Goal: Task Accomplishment & Management: Use online tool/utility

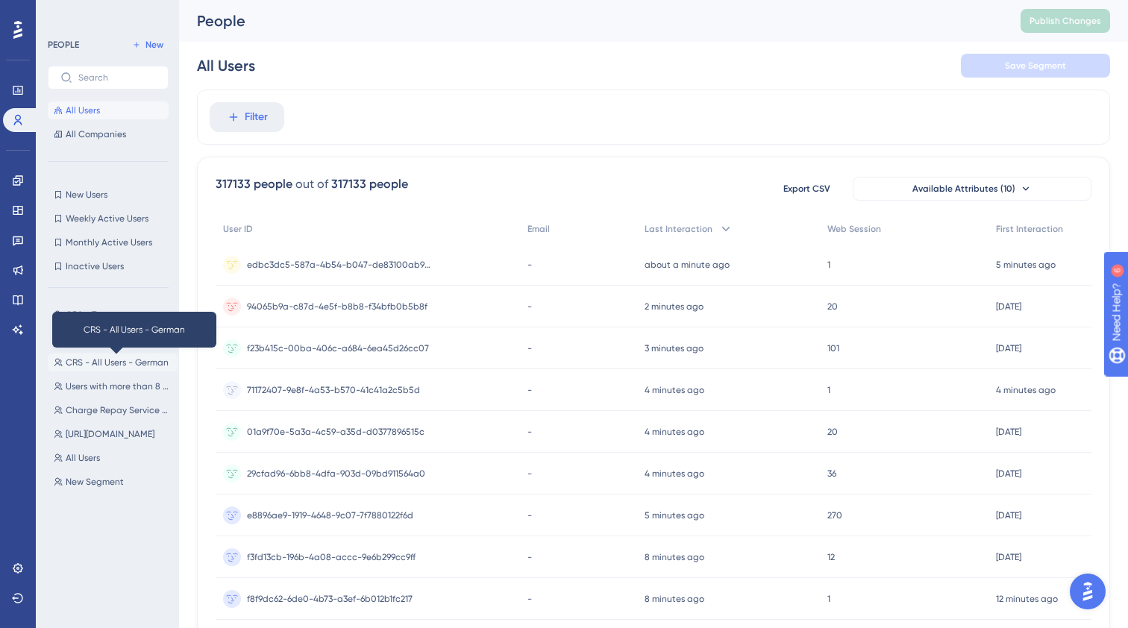
click at [122, 360] on span "CRS - All Users - German" at bounding box center [117, 363] width 103 height 12
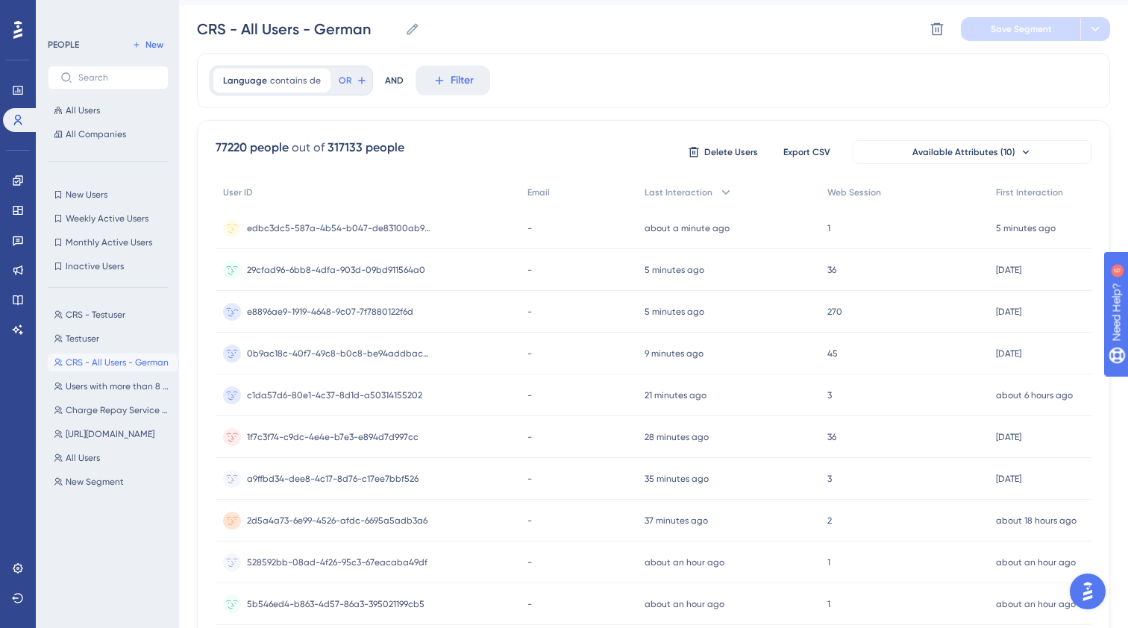
scroll to position [40, 0]
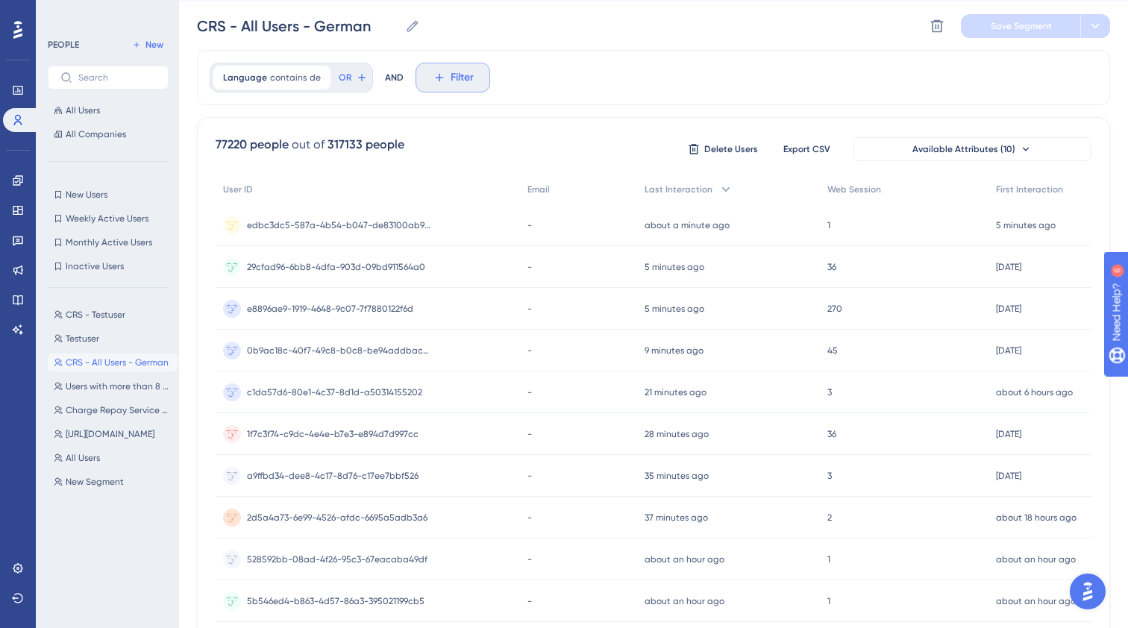
click at [464, 89] on button "Filter" at bounding box center [452, 78] width 75 height 30
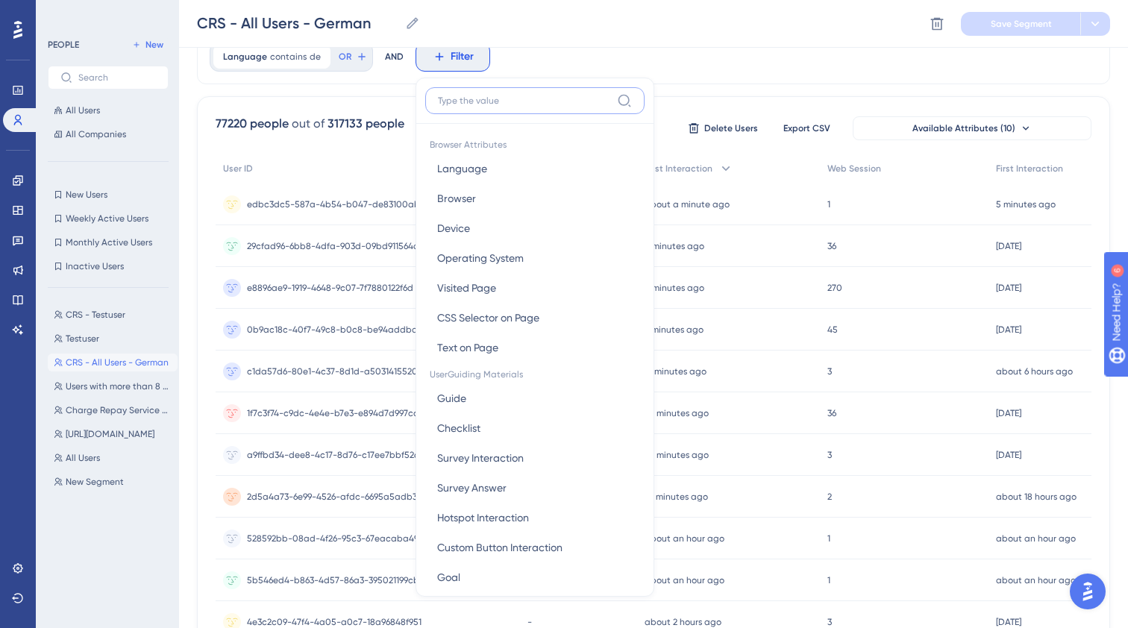
click at [513, 96] on input at bounding box center [524, 101] width 173 height 12
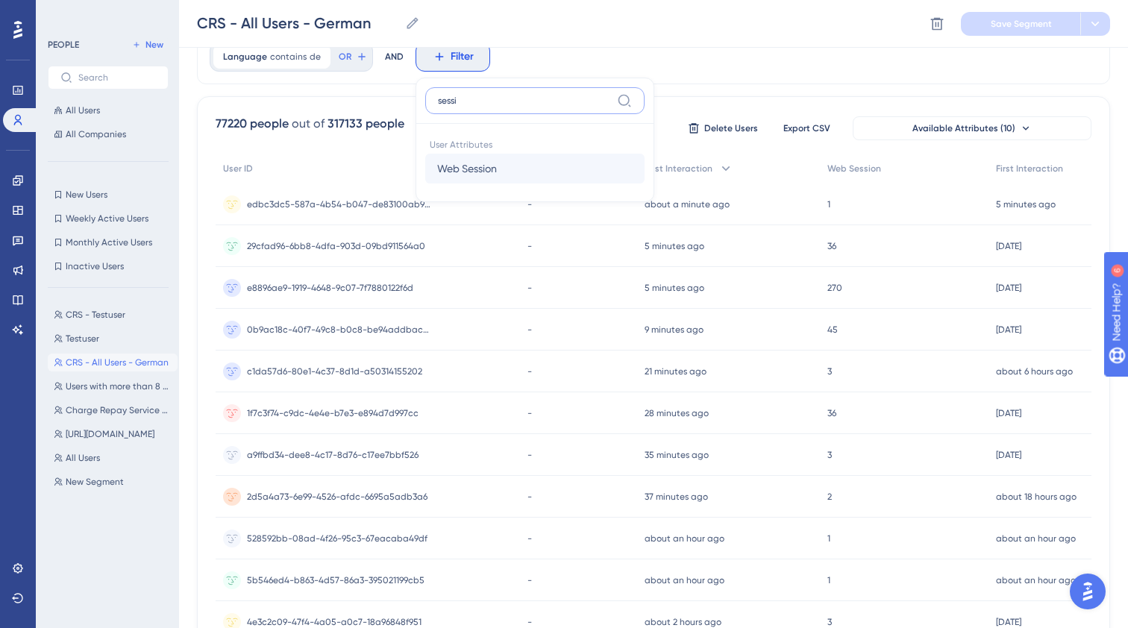
type input "sessi"
click at [512, 163] on button "Web Session Web Session" at bounding box center [534, 169] width 219 height 30
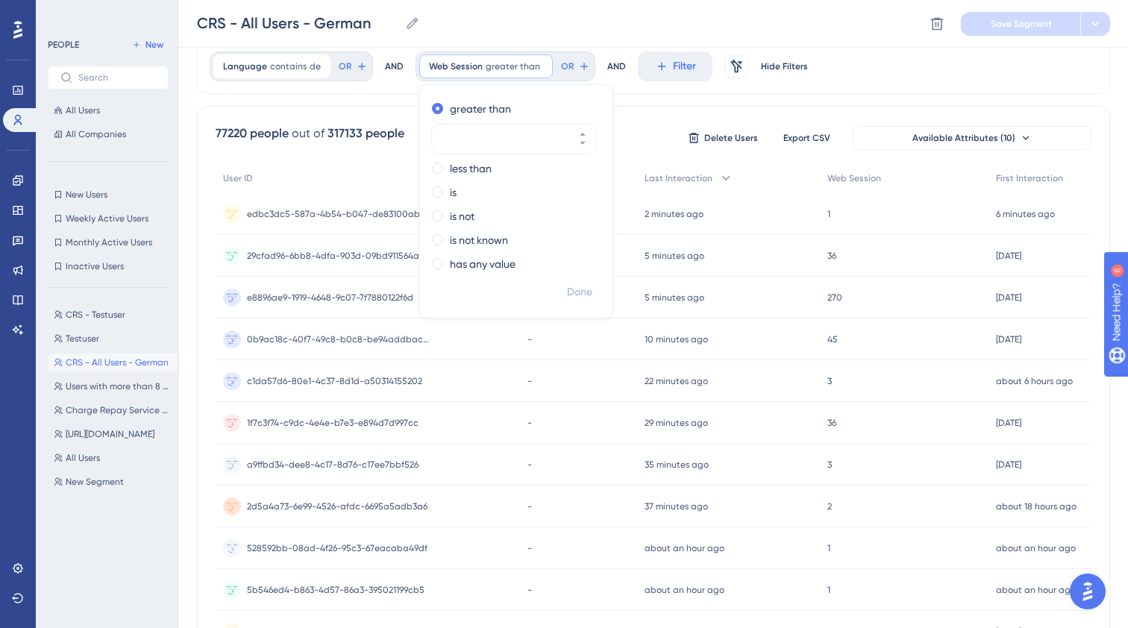
scroll to position [45, 0]
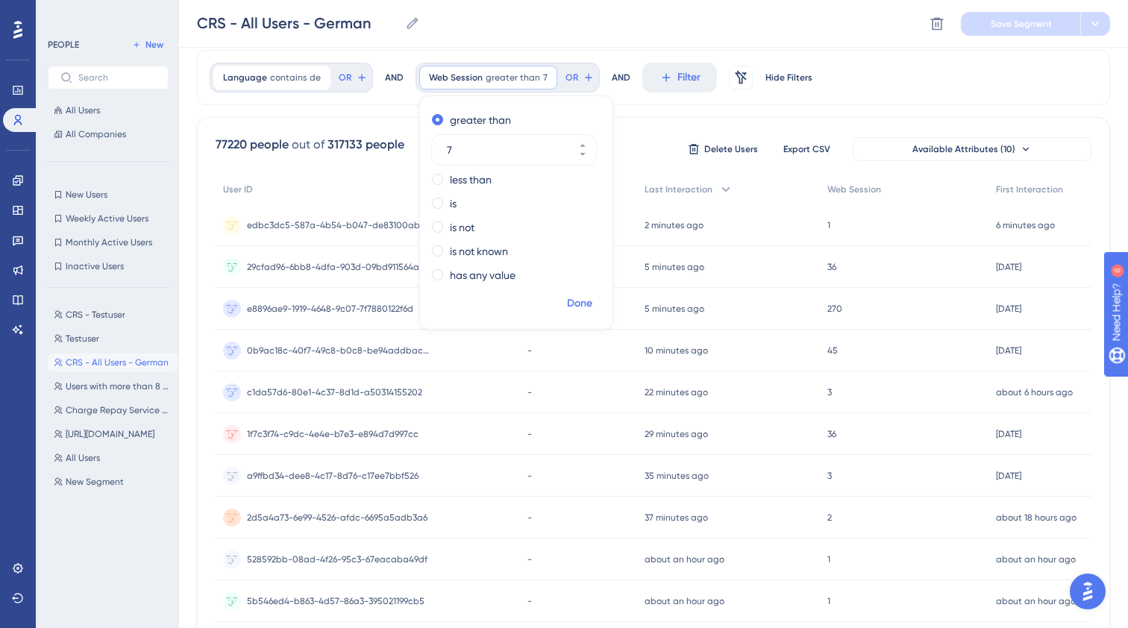
type input "7"
click at [582, 306] on span "Done" at bounding box center [579, 304] width 25 height 18
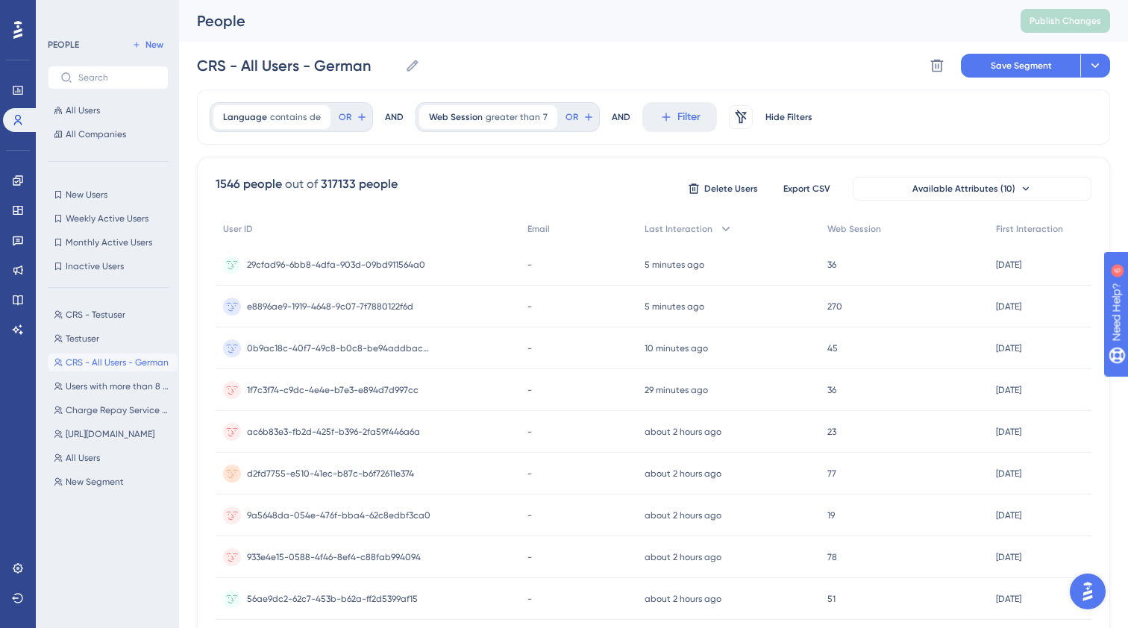
scroll to position [0, 0]
click at [665, 119] on button "Filter" at bounding box center [679, 117] width 75 height 30
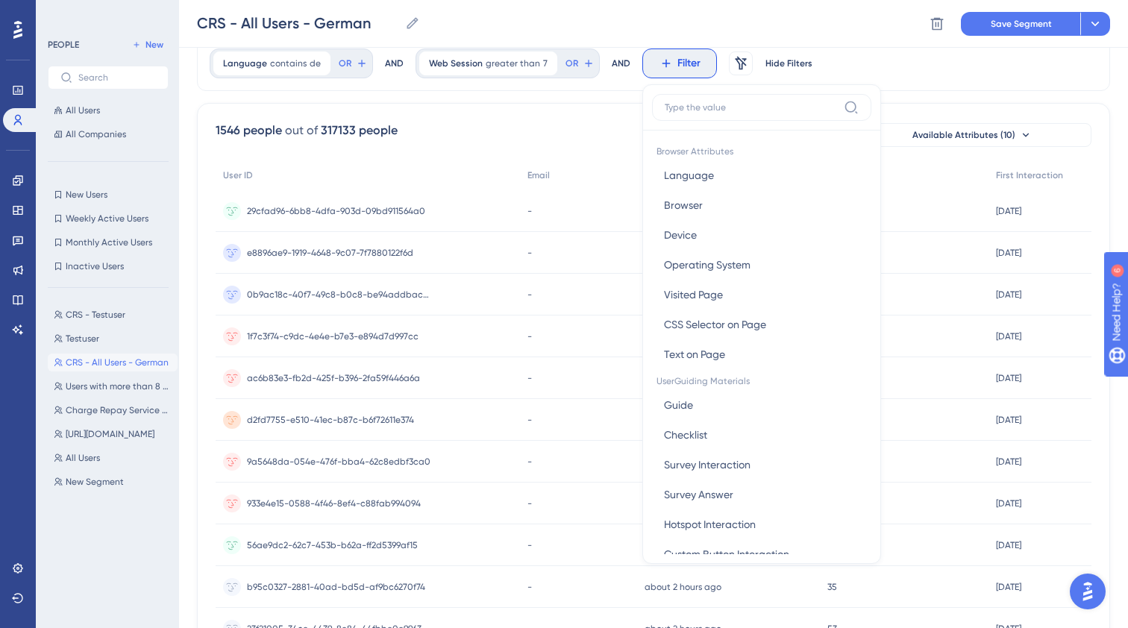
click at [694, 117] on label at bounding box center [761, 107] width 219 height 27
click at [694, 113] on input at bounding box center [751, 107] width 173 height 12
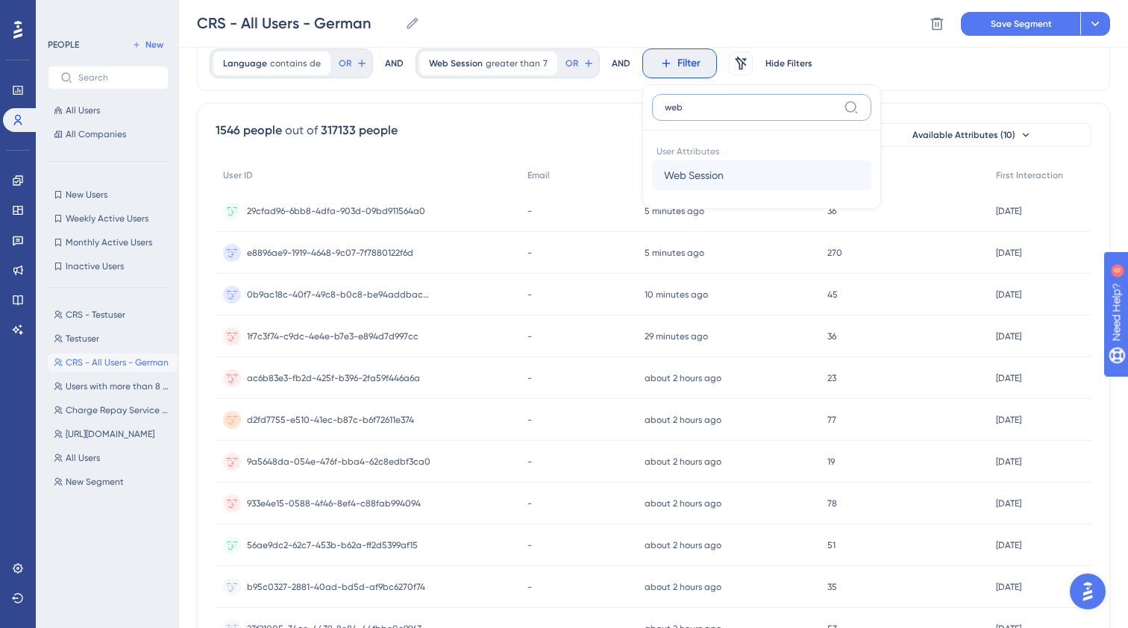
type input "web"
click at [703, 182] on span "Web Session" at bounding box center [694, 175] width 60 height 18
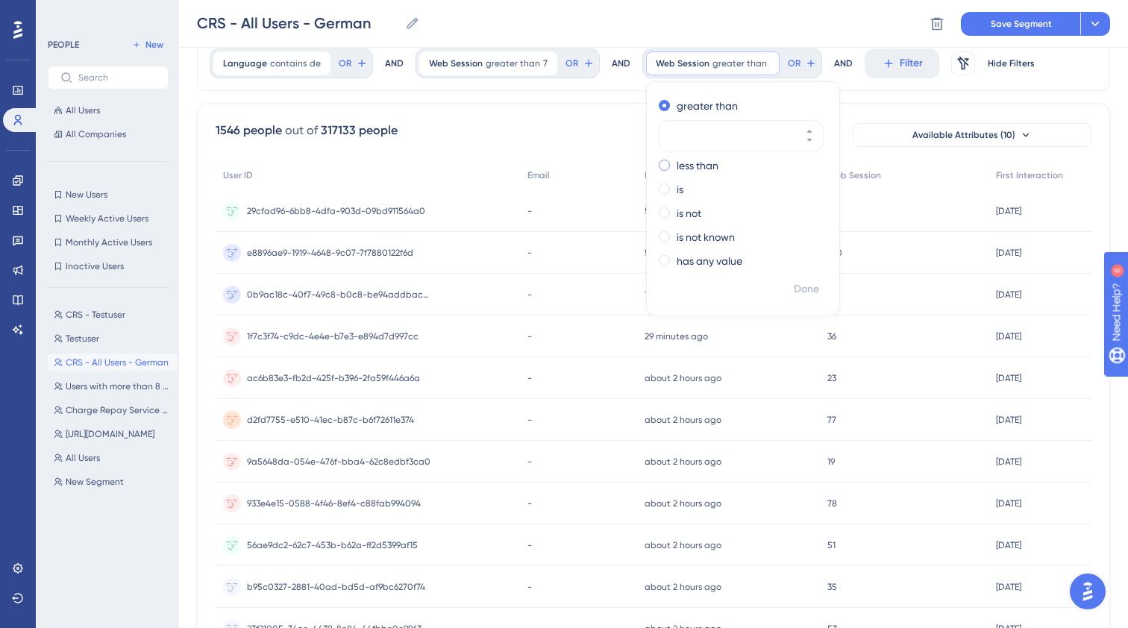
click at [662, 166] on div "less than" at bounding box center [740, 166] width 163 height 18
type input "10"
click at [794, 282] on span "Done" at bounding box center [806, 289] width 25 height 18
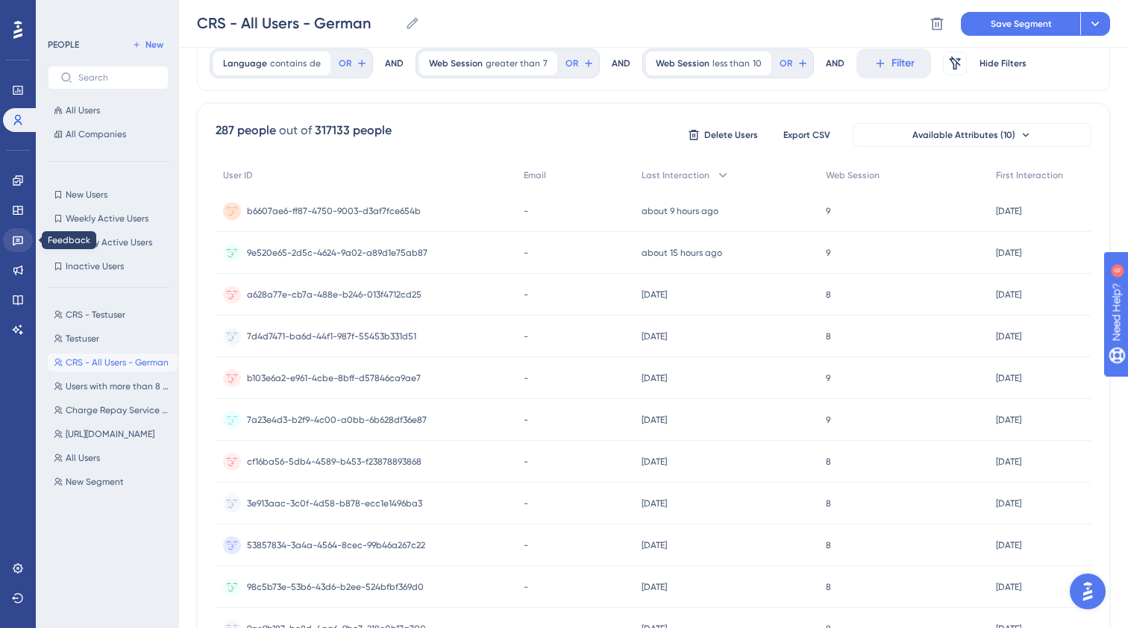
click at [19, 246] on link at bounding box center [18, 240] width 30 height 24
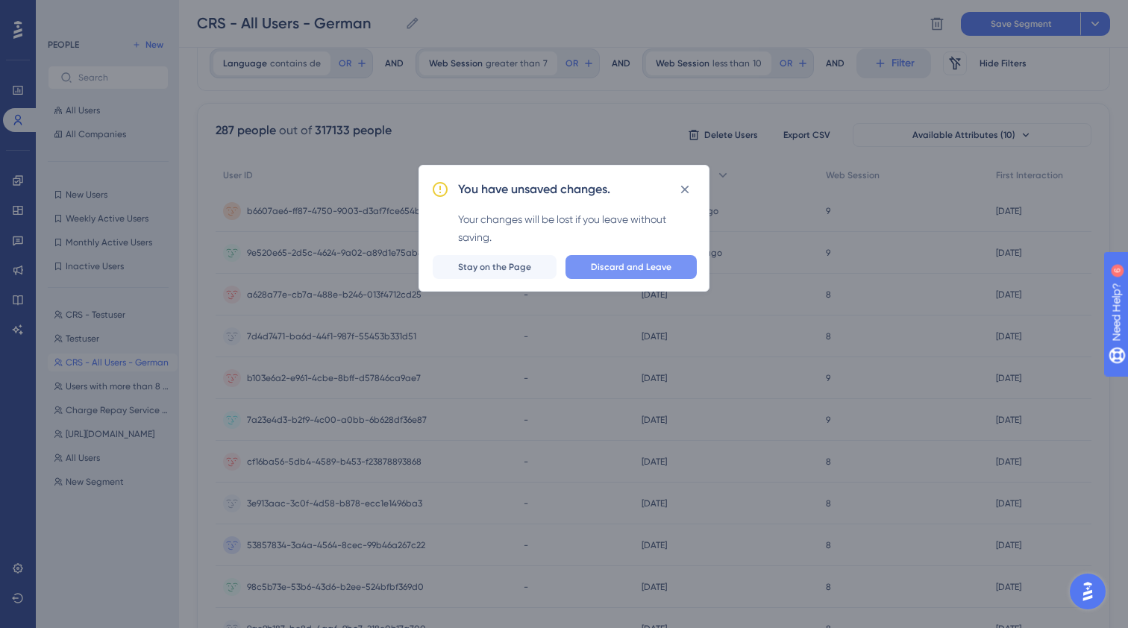
click at [641, 263] on span "Discard and Leave" at bounding box center [631, 267] width 81 height 12
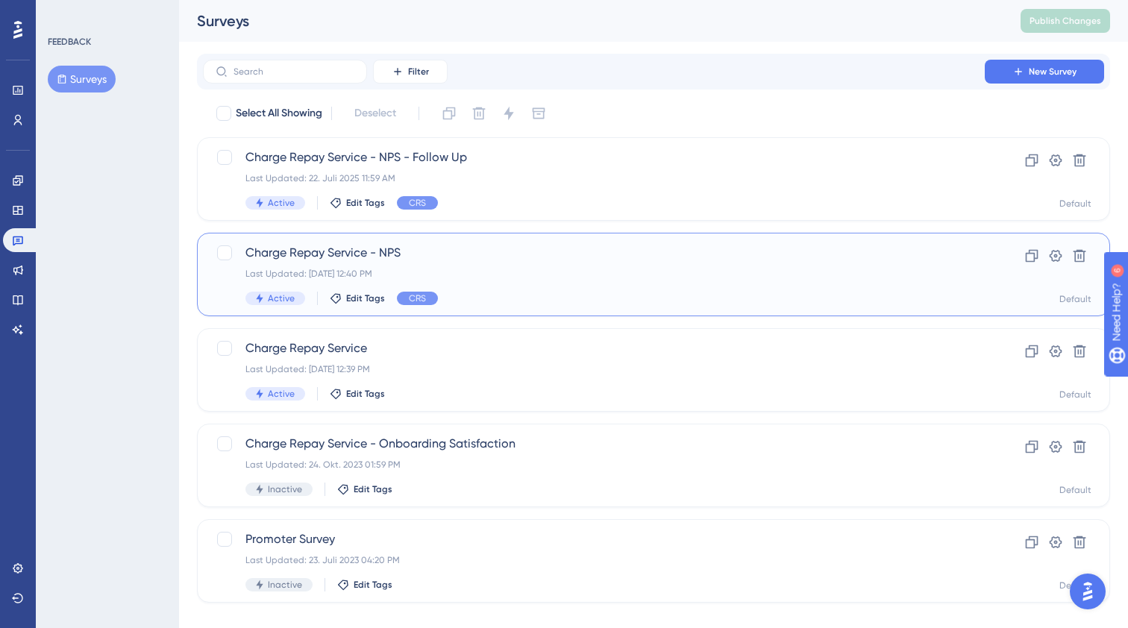
click at [474, 263] on div "Charge Repay Service - NPS Last Updated: 23. Sept. 2025 12:40 PM Active Edit Ta…" at bounding box center [593, 274] width 697 height 61
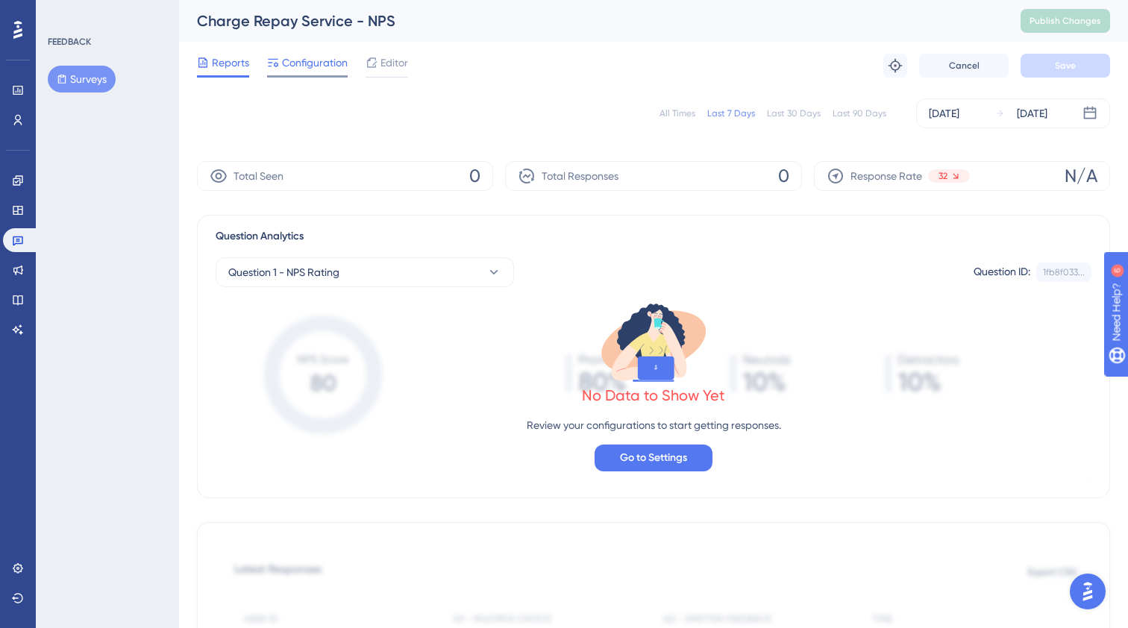
click at [306, 64] on span "Configuration" at bounding box center [315, 63] width 66 height 18
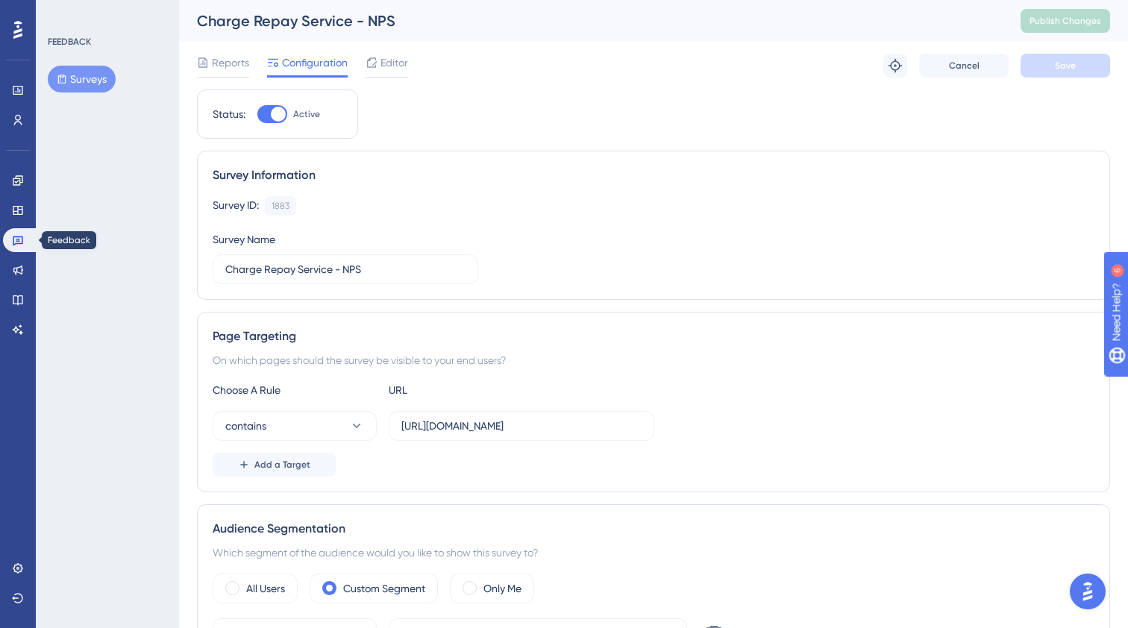
click at [18, 242] on icon at bounding box center [18, 240] width 12 height 12
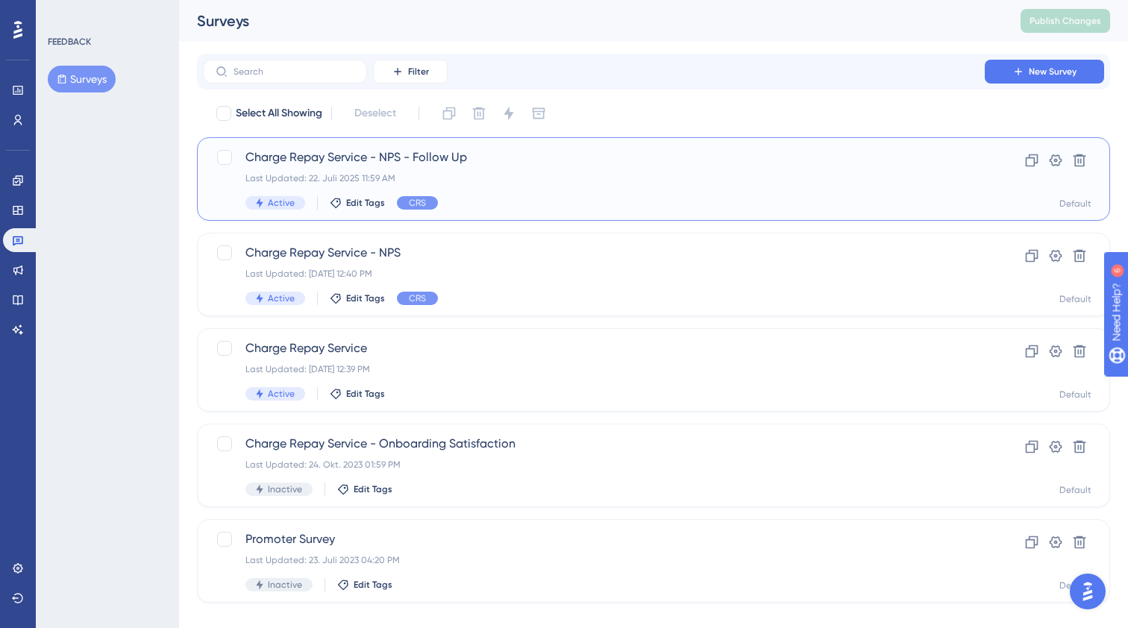
click at [326, 174] on div "Last Updated: 22. Juli 2025 11:59 AM" at bounding box center [593, 178] width 697 height 12
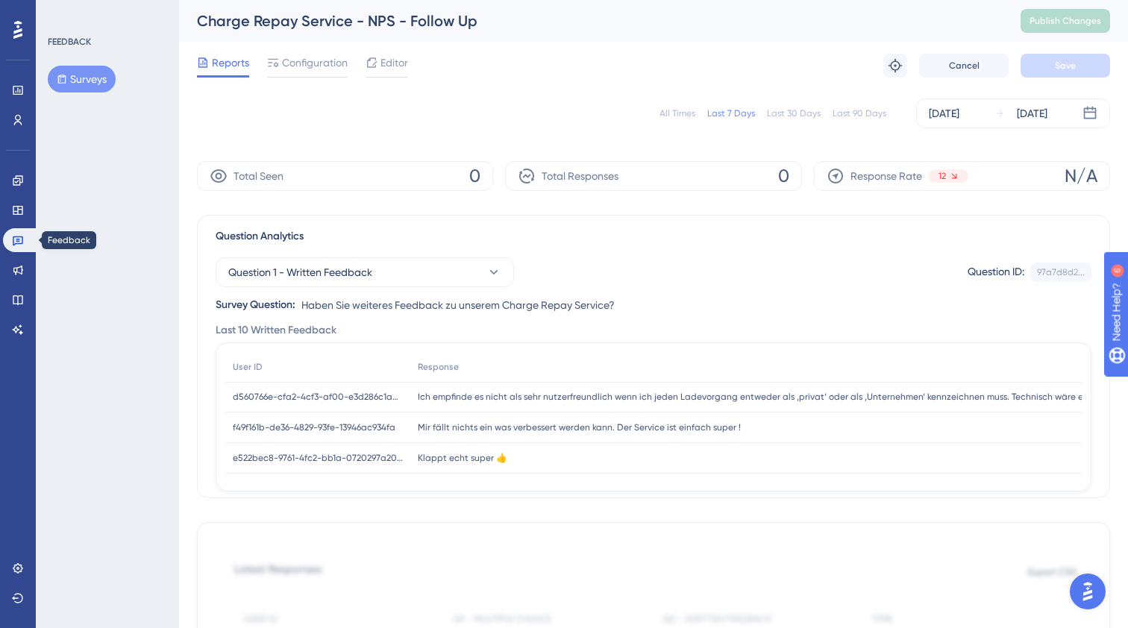
click at [25, 242] on link at bounding box center [21, 240] width 36 height 24
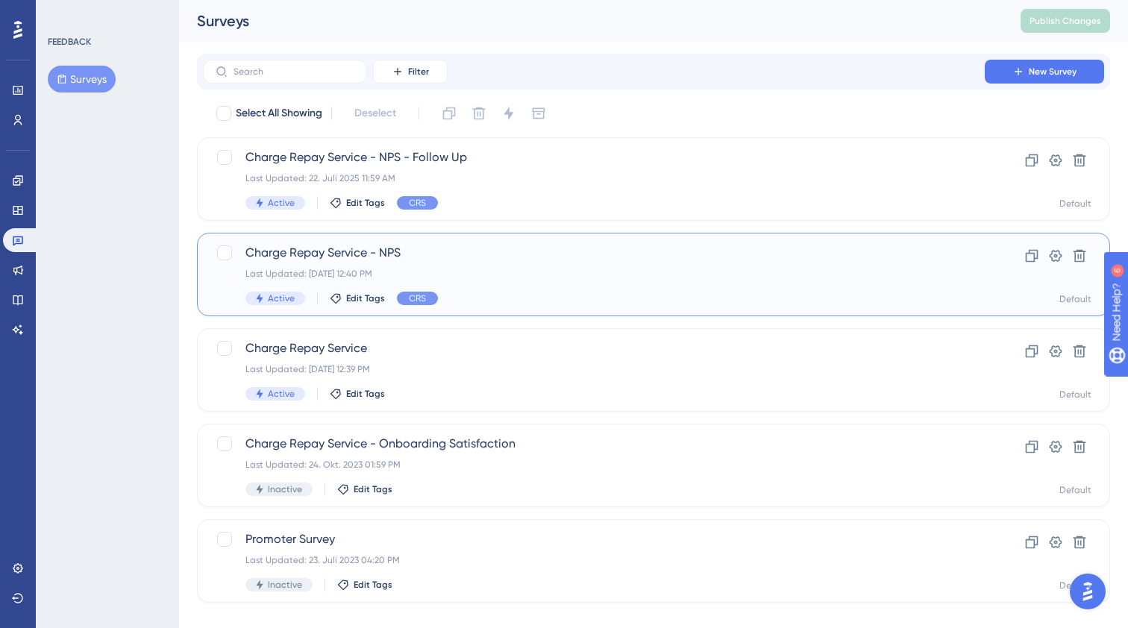
click at [394, 269] on div "Last Updated: 23. Sept. 2025 12:40 PM" at bounding box center [593, 274] width 697 height 12
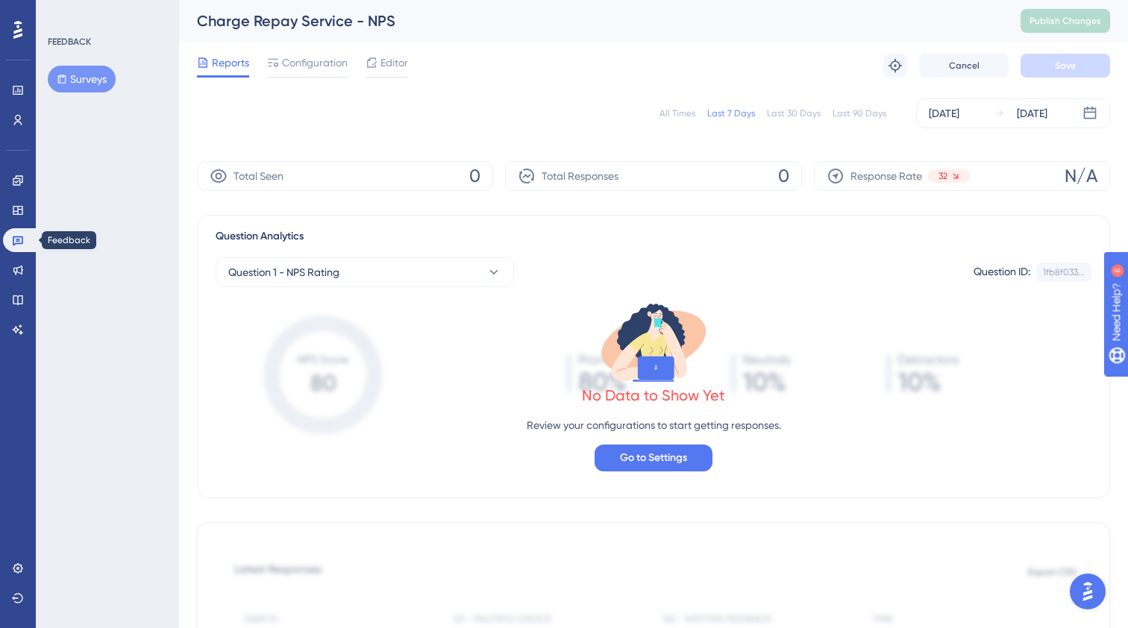
click at [23, 237] on icon at bounding box center [18, 240] width 12 height 12
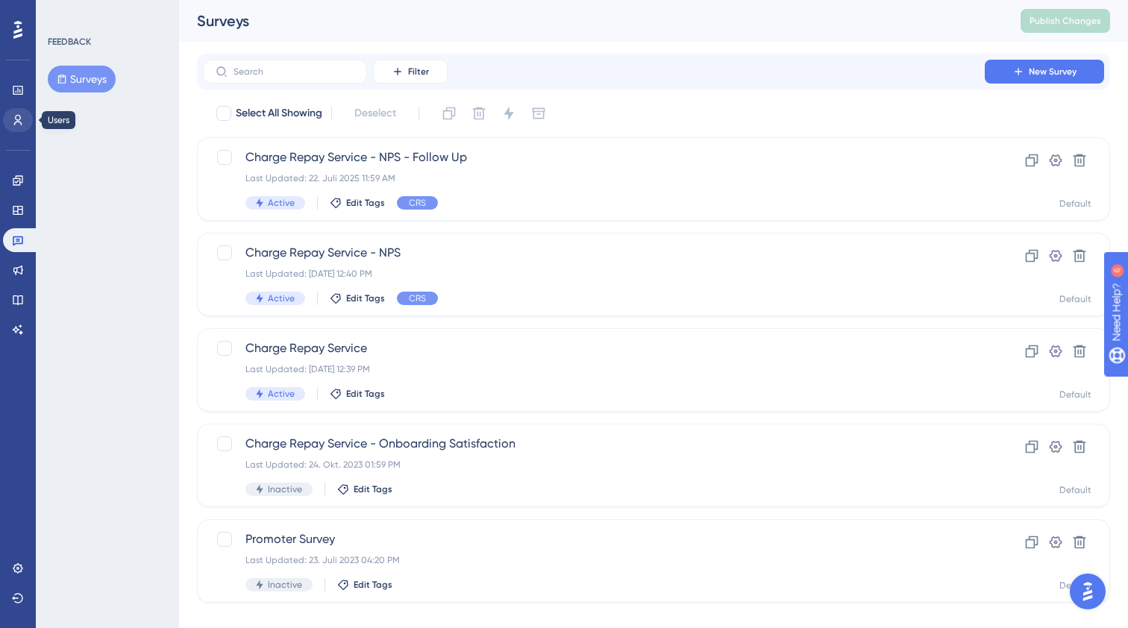
click at [19, 121] on icon at bounding box center [18, 120] width 12 height 12
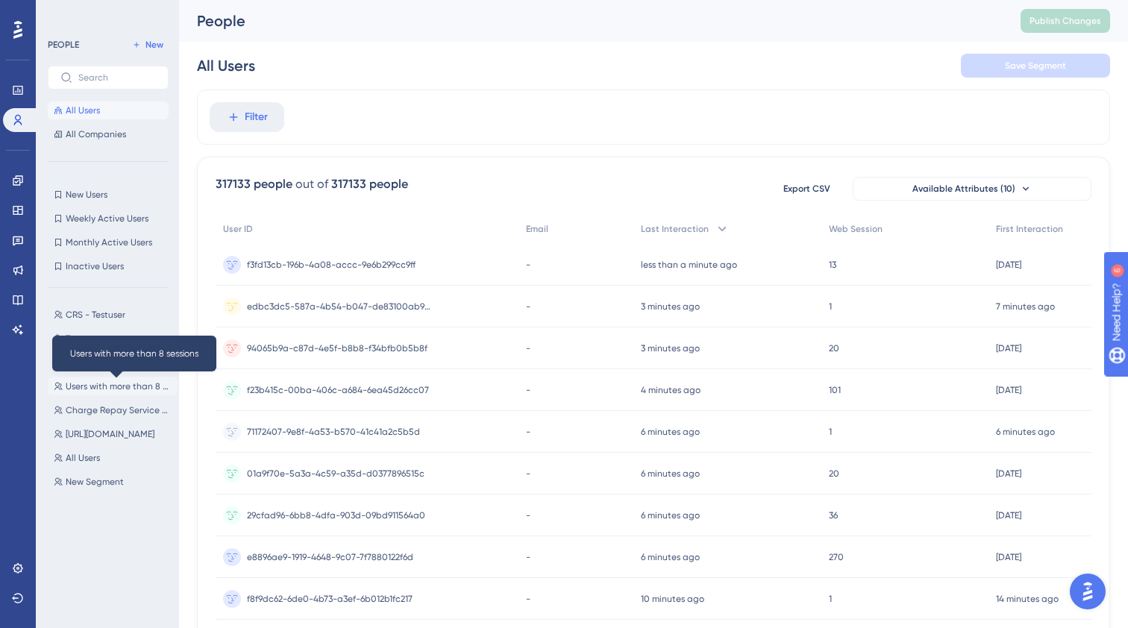
click at [127, 383] on span "Users with more than 8 sessions" at bounding box center [119, 386] width 106 height 12
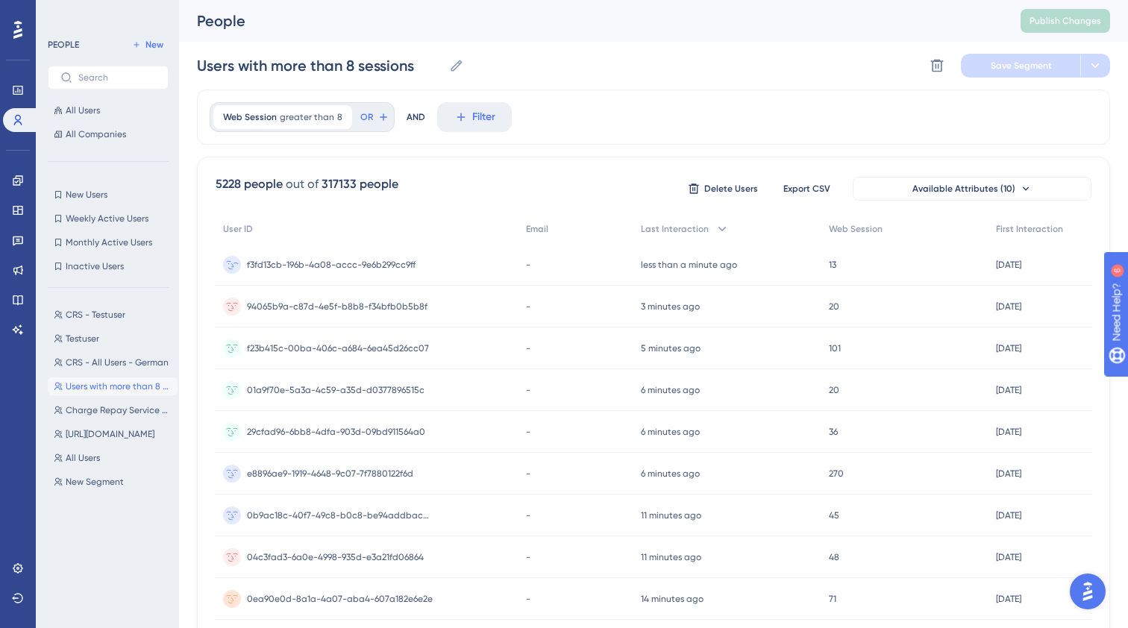
click at [401, 260] on span "f3fd13cb-196b-4a08-accc-9e6b299cc9ff" at bounding box center [331, 265] width 169 height 12
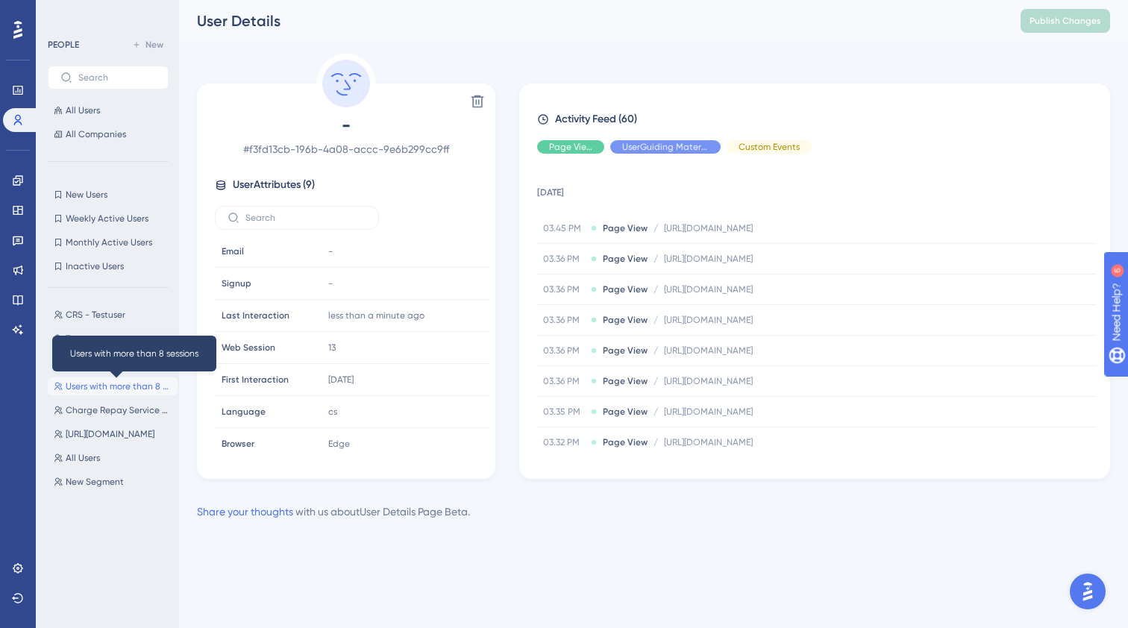
click at [130, 388] on span "Users with more than 8 sessions" at bounding box center [119, 386] width 106 height 12
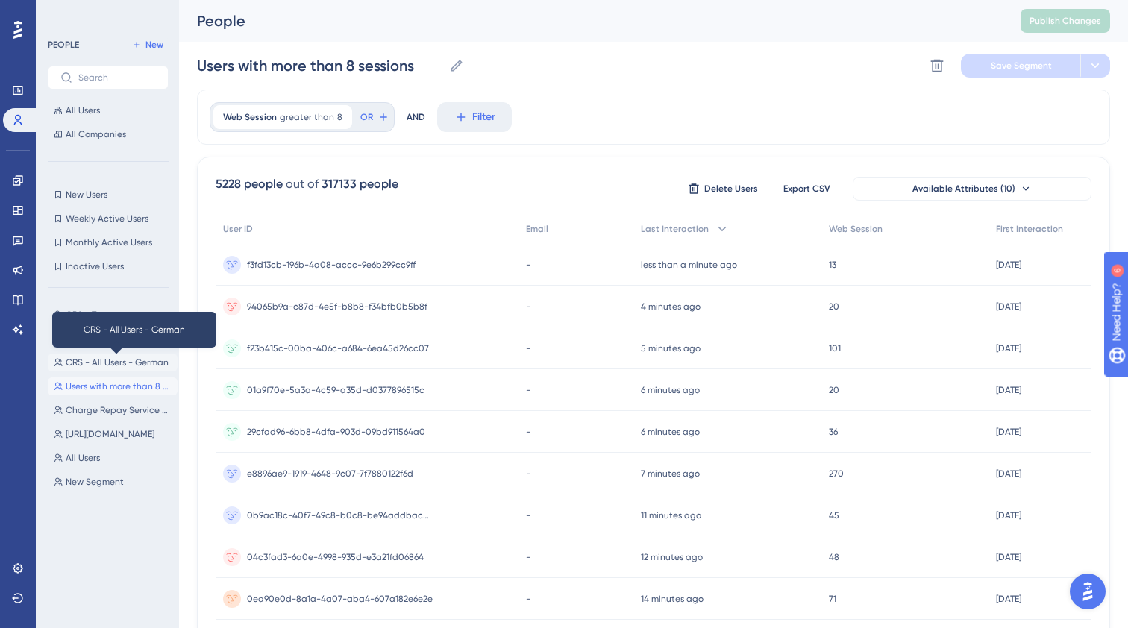
click at [104, 360] on span "CRS - All Users - German" at bounding box center [117, 363] width 103 height 12
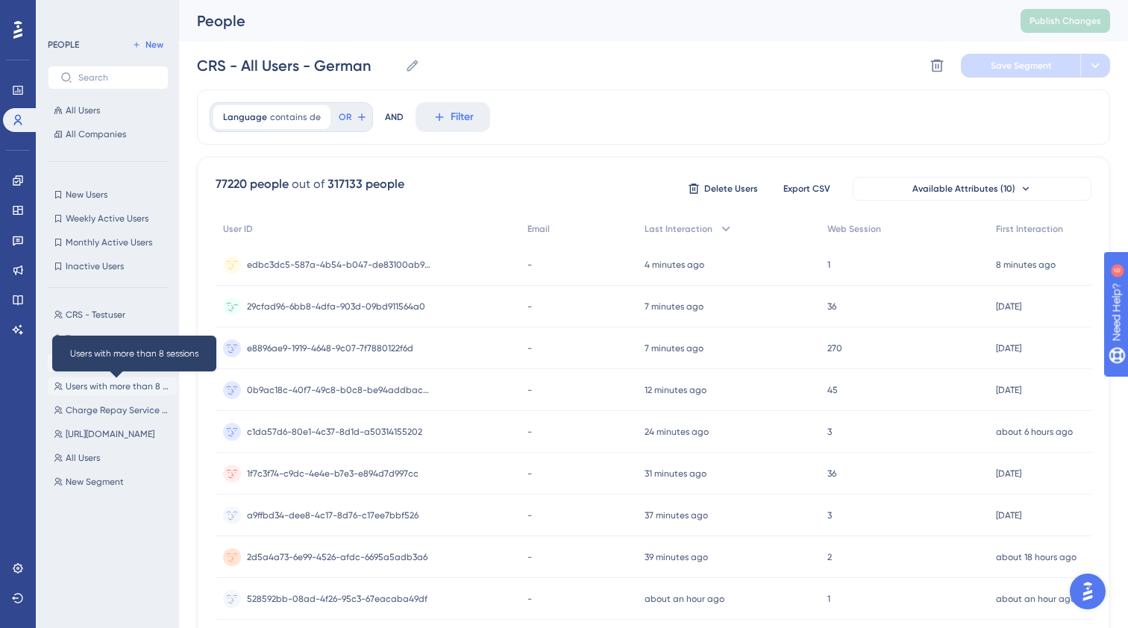
click at [136, 389] on span "Users with more than 8 sessions" at bounding box center [119, 386] width 106 height 12
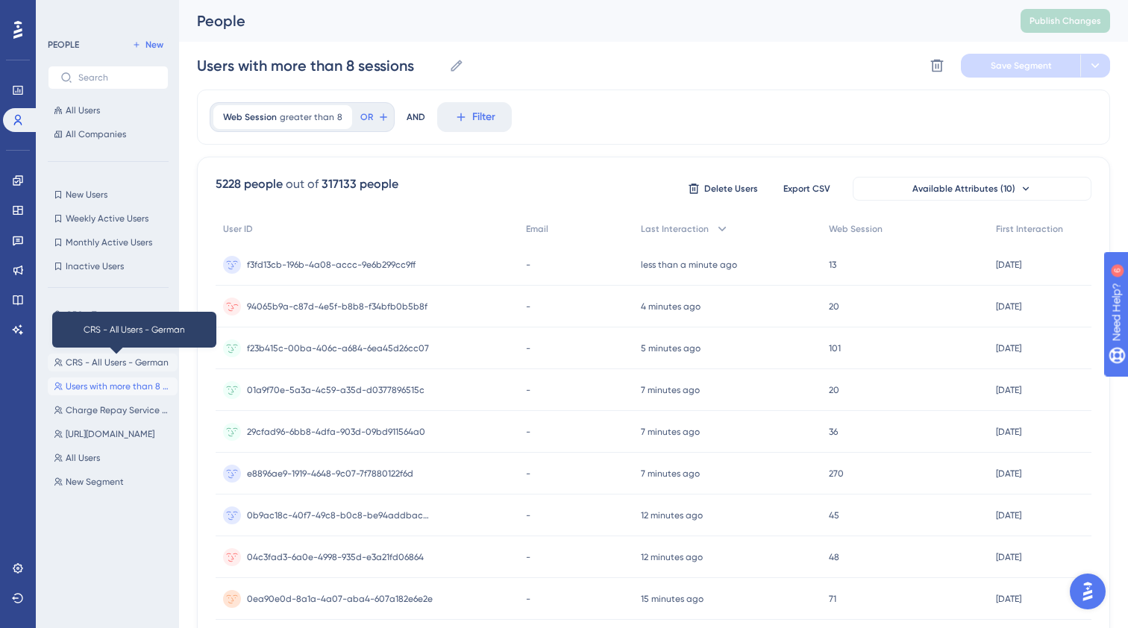
click at [116, 366] on span "CRS - All Users - German" at bounding box center [117, 363] width 103 height 12
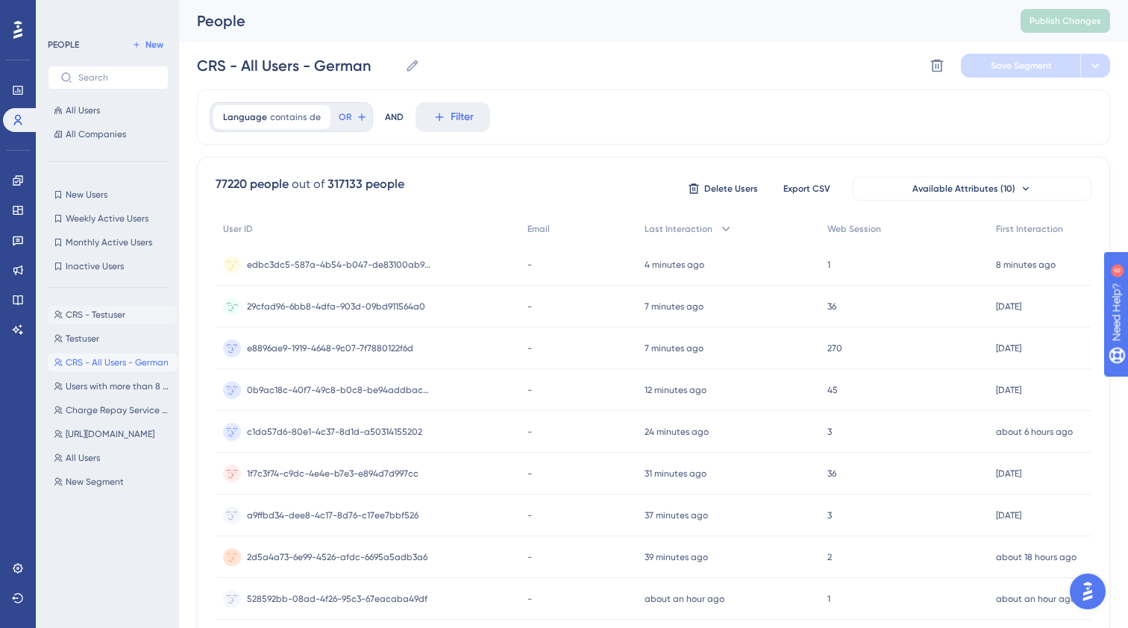
click at [98, 318] on span "CRS - Testuser" at bounding box center [96, 315] width 60 height 12
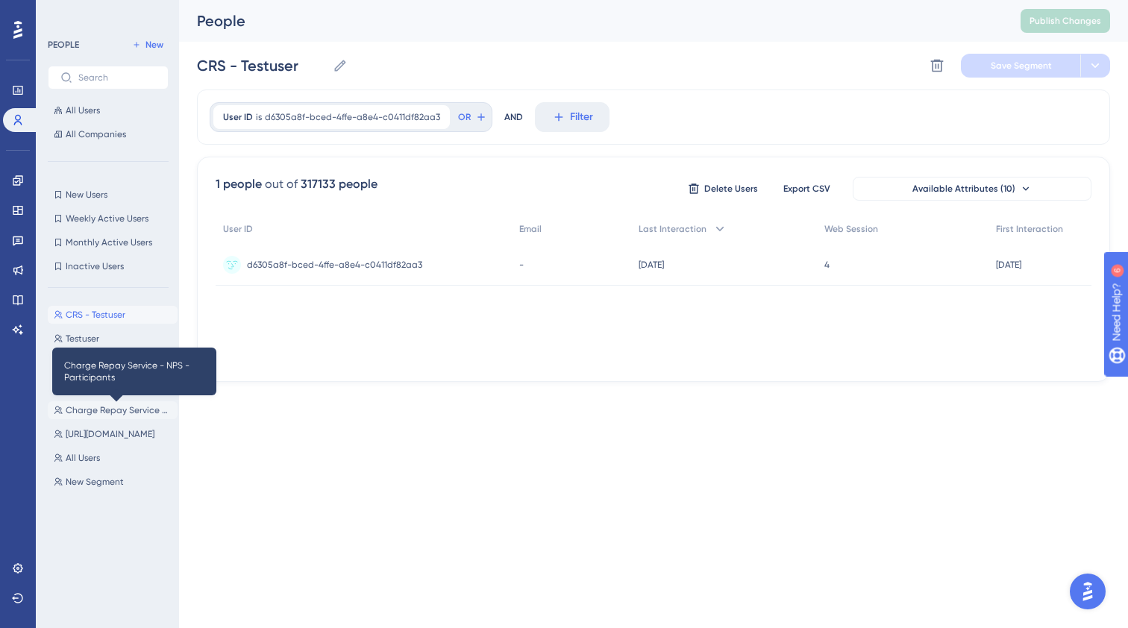
click at [112, 411] on span "Charge Repay Service - NPS - Participants" at bounding box center [119, 410] width 106 height 12
type input "Charge Repay Service - NPS - Participants"
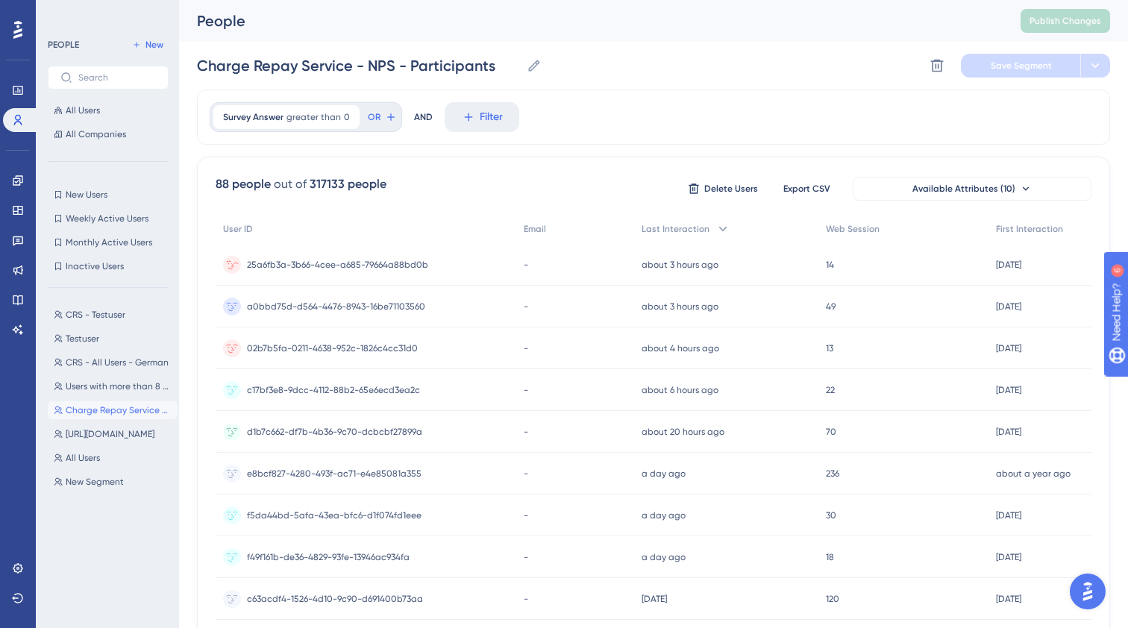
click at [338, 271] on div "25a6fb3a-3b66-4cee-a685-79664a88bd0b 25a6fb3a-3b66-4cee-a685-79664a88bd0b" at bounding box center [337, 265] width 181 height 42
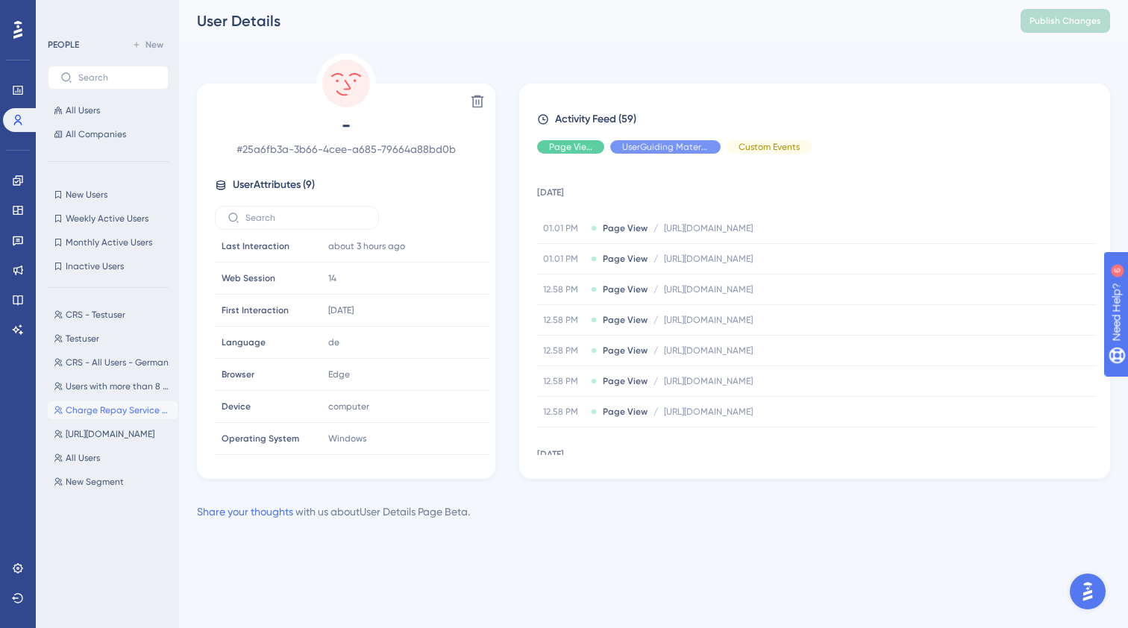
scroll to position [69, 0]
click at [119, 406] on span "Charge Repay Service - NPS - Participants" at bounding box center [119, 410] width 106 height 12
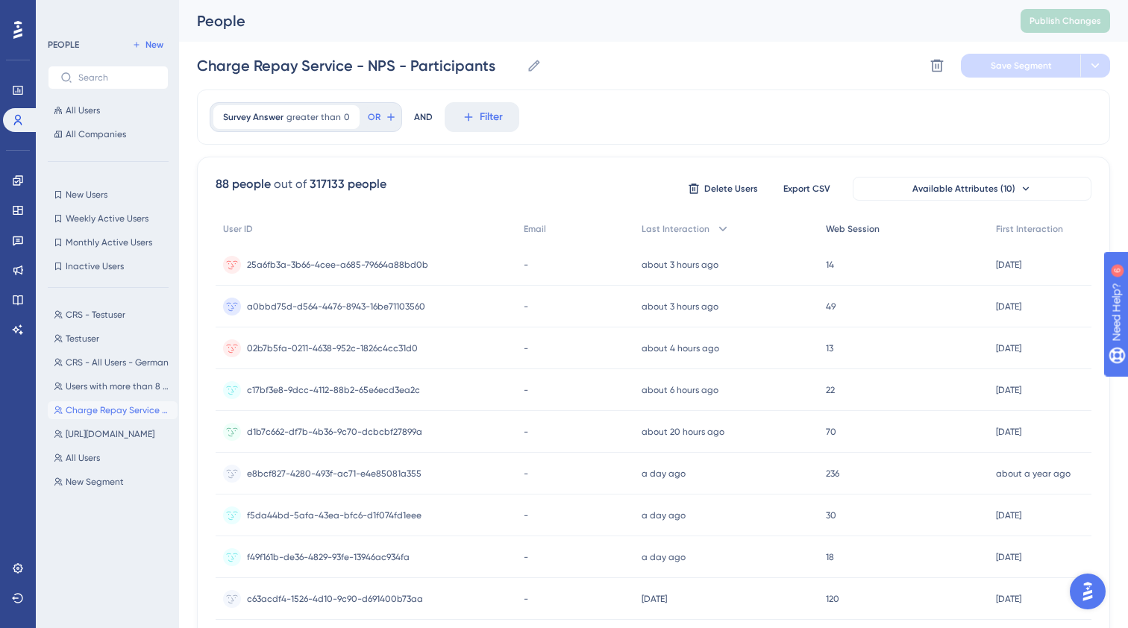
click at [847, 230] on span "Web Session" at bounding box center [853, 229] width 54 height 12
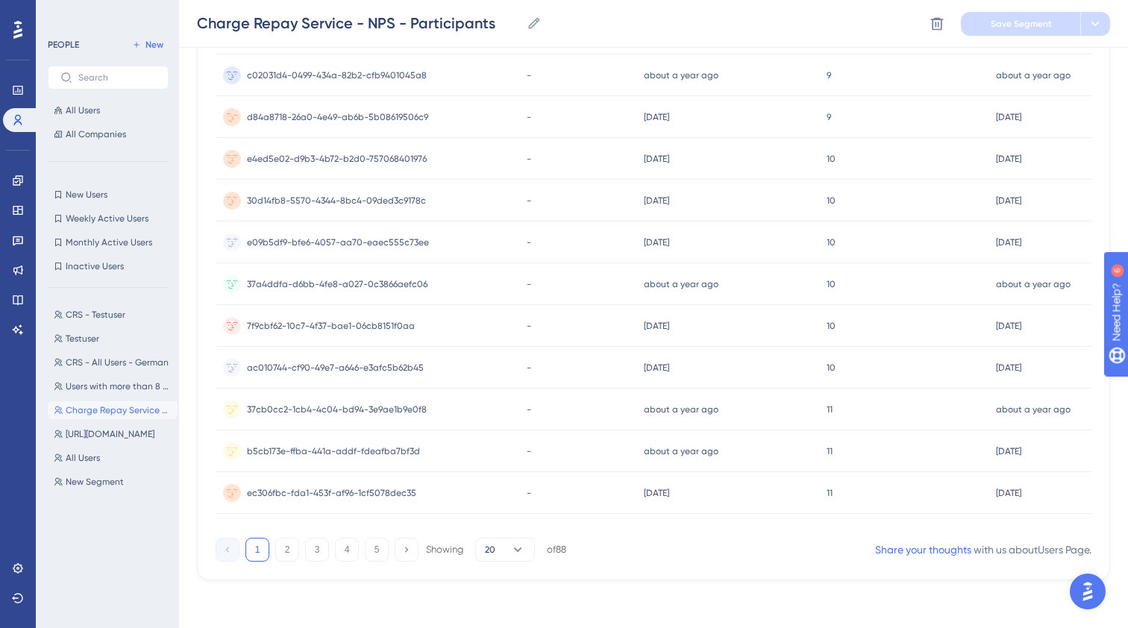
scroll to position [571, 0]
click at [862, 25] on div "Charge Repay Service - NPS - Participants Charge Repay Service - NPS - Particip…" at bounding box center [653, 24] width 949 height 48
